Goal: Task Accomplishment & Management: Complete application form

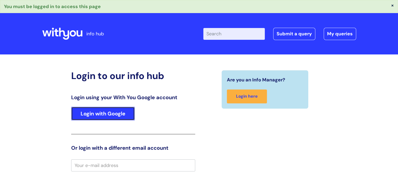
click at [133, 113] on link "Login with Google" at bounding box center [103, 114] width 64 height 14
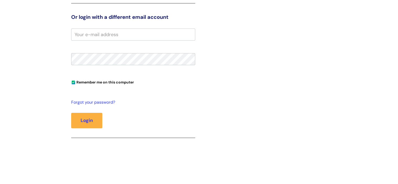
scroll to position [26, 0]
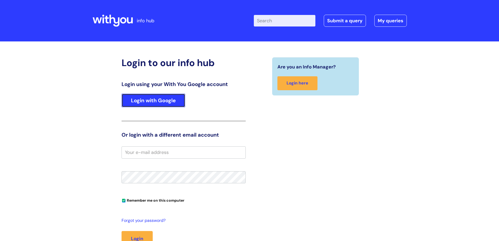
click at [174, 104] on link "Login with Google" at bounding box center [153, 100] width 64 height 14
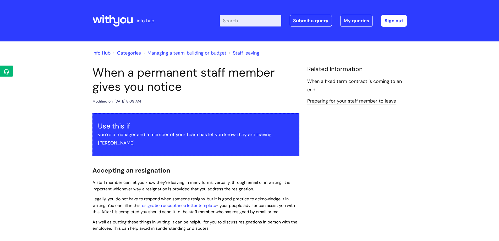
click at [244, 18] on input "Enter your search term here..." at bounding box center [251, 21] width 62 height 12
type input "resignation"
click button "Search" at bounding box center [0, 0] width 0 height 0
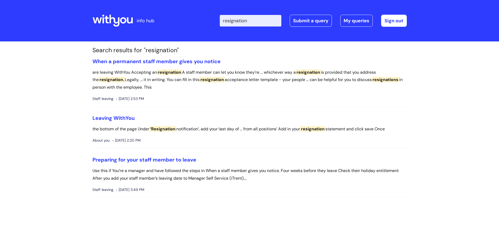
click at [102, 123] on li "Leaving WithYou the bottom of the page Under ‘Resignation notification’, add yo…" at bounding box center [249, 131] width 314 height 33
click at [102, 120] on link "Leaving WithYou" at bounding box center [113, 117] width 42 height 7
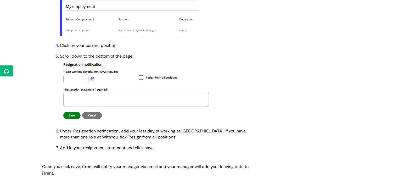
scroll to position [340, 0]
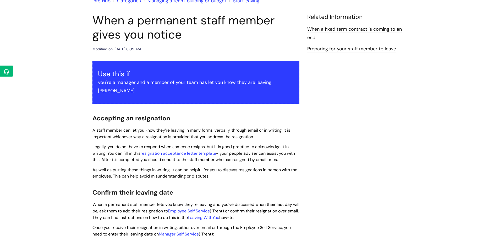
scroll to position [52, 0]
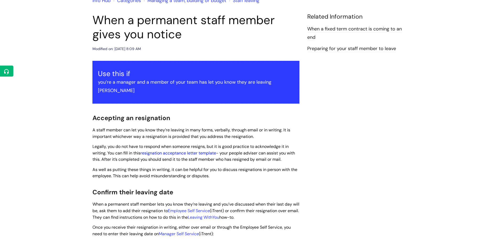
click at [185, 150] on link "resignation acceptance letter template" at bounding box center [178, 152] width 76 height 5
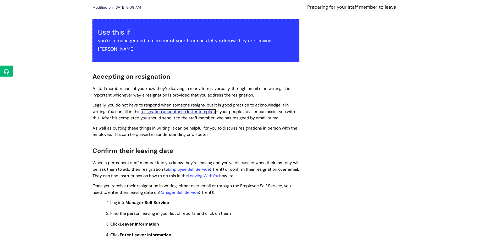
scroll to position [79, 0]
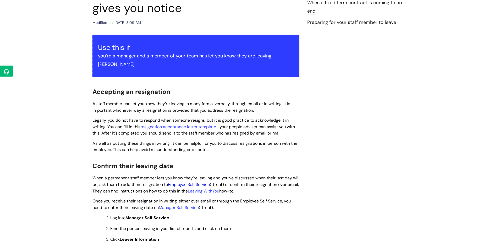
click at [194, 181] on link "Employee Self Service" at bounding box center [189, 183] width 42 height 5
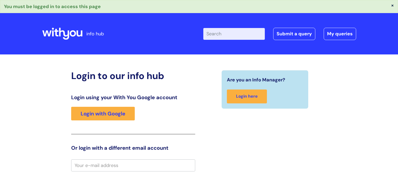
scroll to position [26, 0]
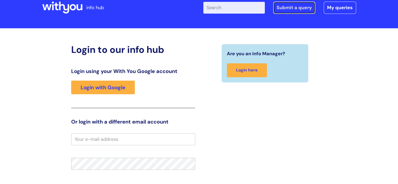
click at [295, 10] on link "Submit a query" at bounding box center [294, 8] width 42 height 12
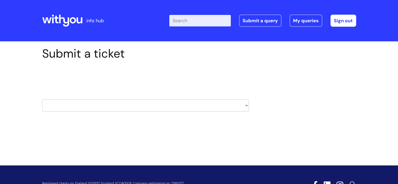
click at [169, 107] on select "HR / People IT and Support Clinical Drug Alerts Finance Accounts Data Support T…" at bounding box center [145, 105] width 207 height 12
select select "hr_/_people"
click at [42, 99] on select "HR / People IT and Support Clinical Drug Alerts Finance Accounts Data Support T…" at bounding box center [145, 105] width 207 height 12
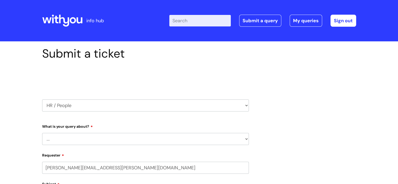
scroll to position [26, 0]
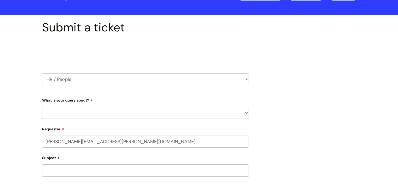
click at [126, 113] on select "... Absence Query Holiday Query Employee change request General HR Query iTrent…" at bounding box center [145, 113] width 207 height 12
click at [144, 107] on select "... Absence Query Holiday Query Employee change request General HR Query iTrent…" at bounding box center [145, 113] width 207 height 12
select select "General HR Query"
click at [42, 107] on select "... Absence Query Holiday Query Employee change request General HR Query iTrent…" at bounding box center [145, 113] width 207 height 12
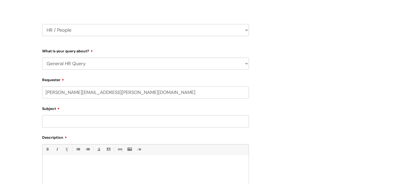
scroll to position [79, 0]
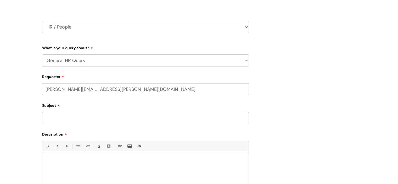
click at [93, 119] on input "Subject" at bounding box center [145, 118] width 207 height 12
type input "Urgent request to iTrent due to resignation"
click at [102, 158] on div at bounding box center [145, 172] width 206 height 36
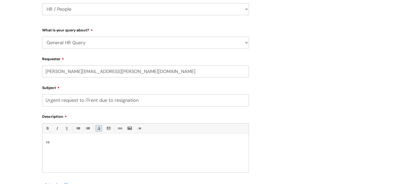
scroll to position [105, 0]
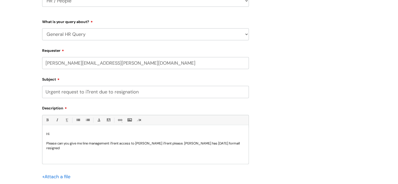
click at [213, 142] on p "Please can you give me line management iTrent access to Dan Davis's iTrent plea…" at bounding box center [145, 145] width 198 height 9
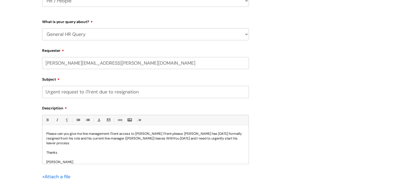
click at [165, 134] on p "Please can you give me line management iTrent access to Dan Davis's iTrent plea…" at bounding box center [145, 138] width 198 height 14
click at [89, 141] on p "Please can you give me line management iTrent access to Dan Davis's iTrent prof…" at bounding box center [145, 138] width 198 height 14
click at [98, 93] on input "Urgent request to iTrent due to resignation" at bounding box center [145, 92] width 207 height 12
type input "Urgent request to iTrent line management change due to resignation"
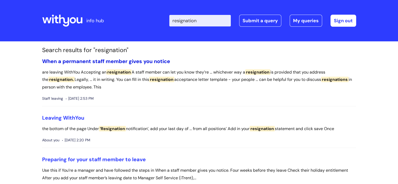
click at [112, 63] on link "When a permanent staff member gives you notice" at bounding box center [106, 61] width 128 height 7
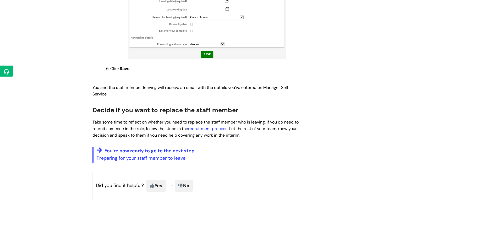
scroll to position [497, 0]
